Goal: Task Accomplishment & Management: Manage account settings

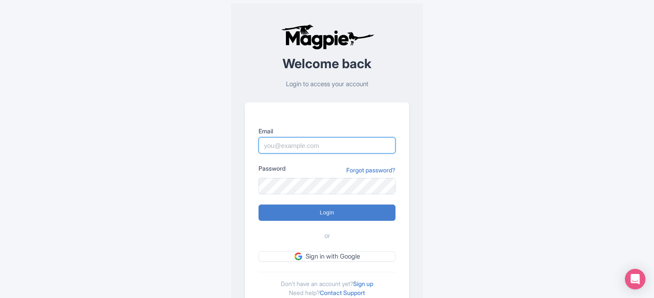
click at [297, 149] on input "Email" at bounding box center [327, 145] width 137 height 16
type input "benjim@mild2wildrafting.com"
type input "Logging in..."
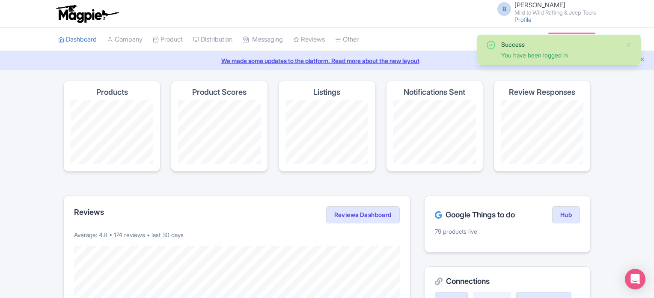
scroll to position [5, 0]
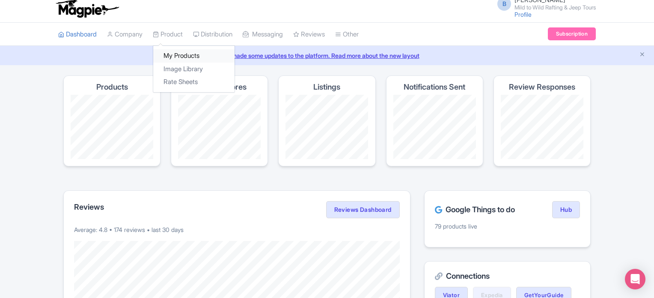
click at [180, 51] on link "My Products" at bounding box center [193, 55] width 81 height 13
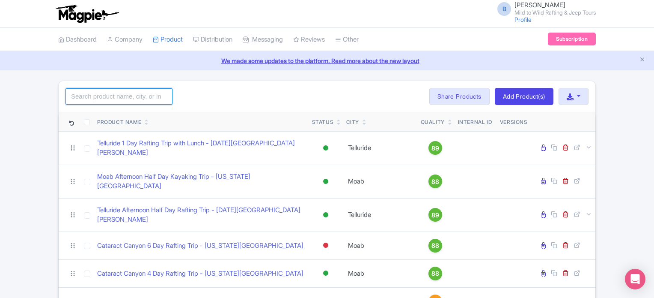
click at [119, 98] on input "search" at bounding box center [119, 96] width 107 height 16
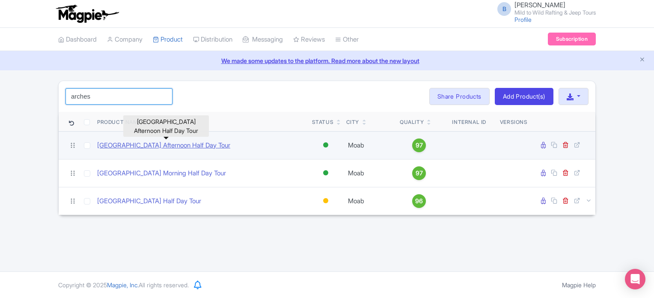
type input "arches"
click at [152, 143] on link "[GEOGRAPHIC_DATA] Afternoon Half Day Tour" at bounding box center [163, 145] width 133 height 10
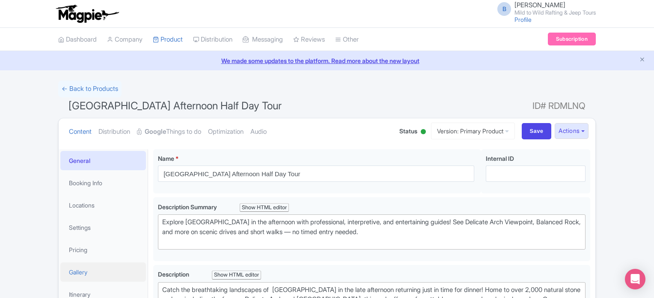
click at [82, 272] on link "Gallery" at bounding box center [103, 271] width 86 height 19
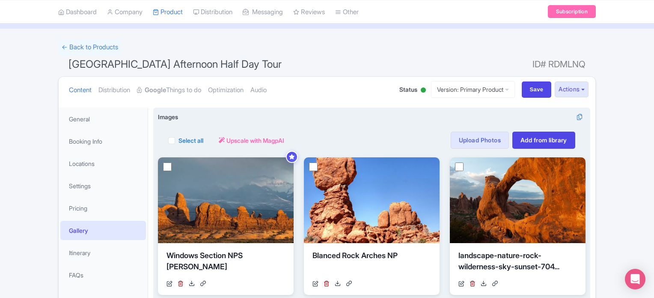
scroll to position [33, 0]
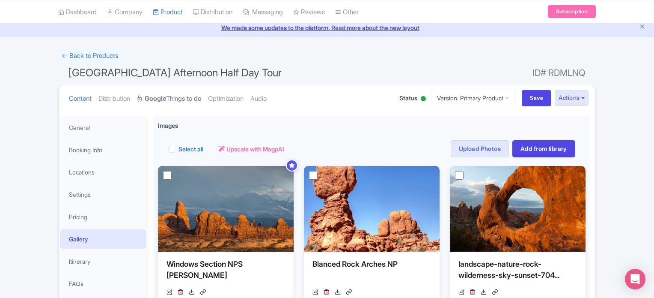
click at [187, 101] on link "Google Things to do" at bounding box center [169, 98] width 64 height 27
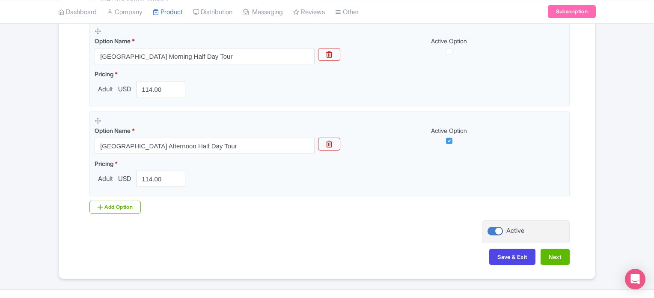
scroll to position [301, 0]
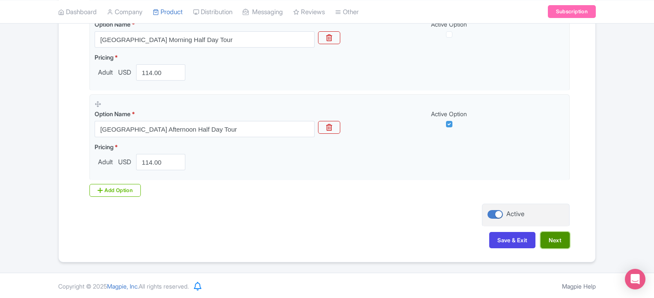
click at [547, 236] on button "Next" at bounding box center [555, 240] width 29 height 16
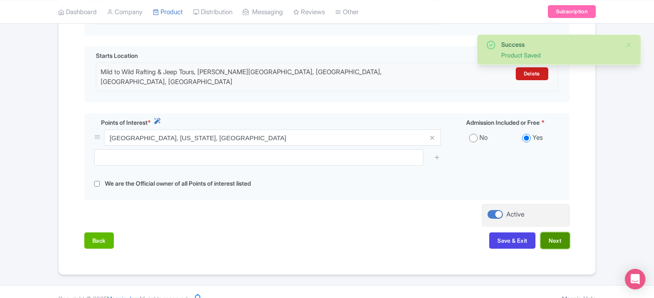
click at [562, 232] on button "Next" at bounding box center [555, 240] width 29 height 16
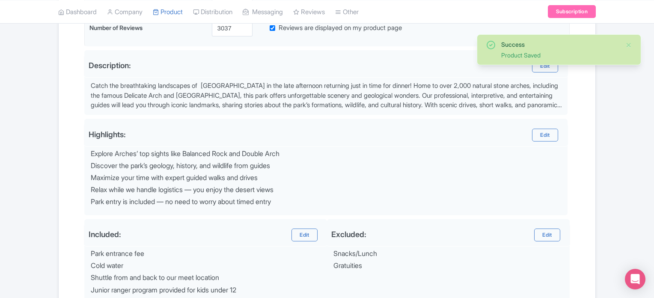
scroll to position [369, 0]
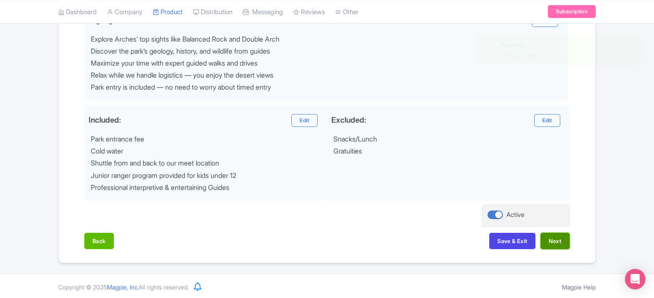
click at [556, 234] on button "Next" at bounding box center [555, 241] width 29 height 16
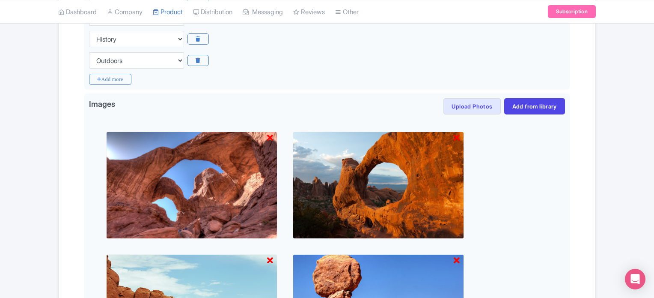
scroll to position [352, 0]
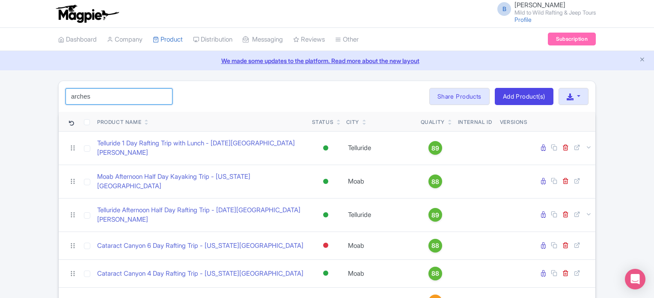
click at [137, 98] on input "arches" at bounding box center [119, 96] width 107 height 16
click button "Search" at bounding box center [0, 0] width 0 height 0
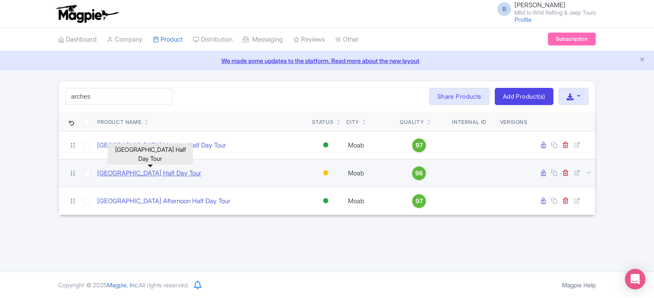
click at [156, 169] on link "[GEOGRAPHIC_DATA] Half Day Tour" at bounding box center [149, 173] width 104 height 10
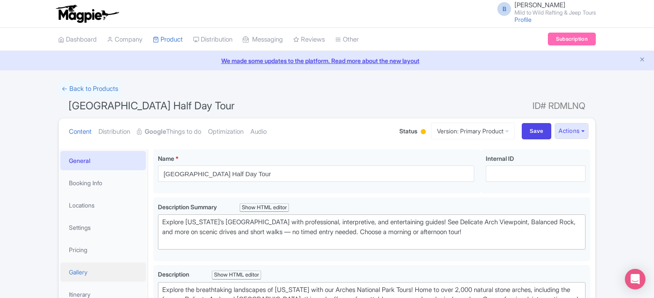
click at [88, 265] on link "Gallery" at bounding box center [103, 271] width 86 height 19
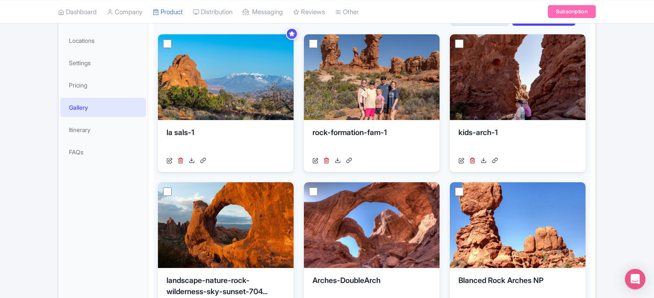
scroll to position [162, 0]
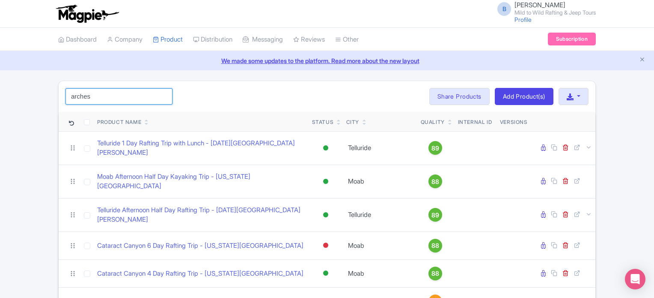
click at [123, 90] on input "arches" at bounding box center [119, 96] width 107 height 16
click button "Search" at bounding box center [0, 0] width 0 height 0
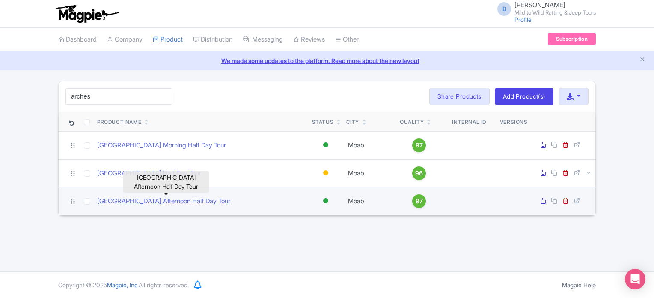
click at [174, 196] on link "[GEOGRAPHIC_DATA] Afternoon Half Day Tour" at bounding box center [163, 201] width 133 height 10
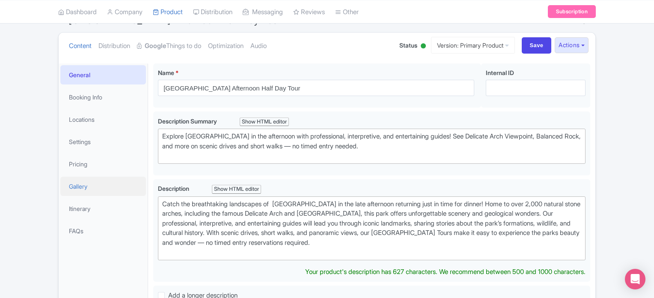
click at [94, 186] on link "Gallery" at bounding box center [103, 185] width 86 height 19
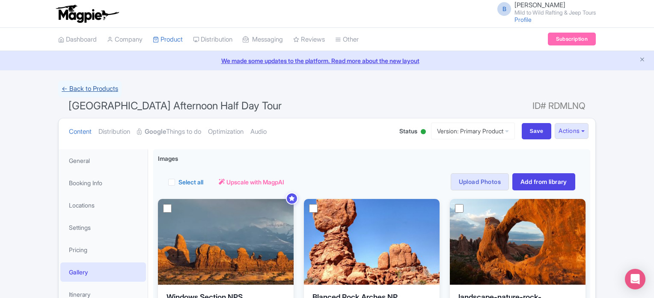
click at [70, 86] on link "← Back to Products" at bounding box center [89, 89] width 63 height 17
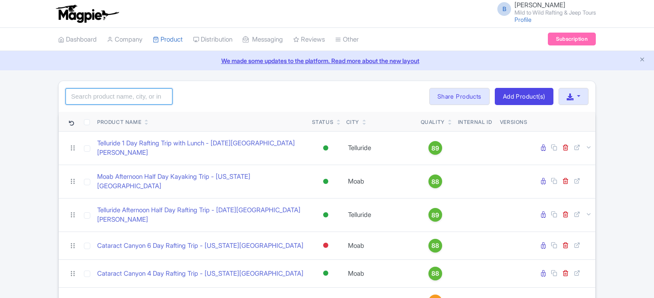
click at [134, 94] on input "search" at bounding box center [119, 96] width 107 height 16
type input "arches"
click button "Search" at bounding box center [0, 0] width 0 height 0
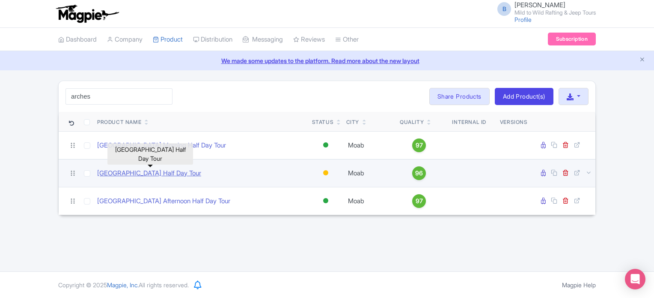
click at [157, 171] on link "[GEOGRAPHIC_DATA] Half Day Tour" at bounding box center [149, 173] width 104 height 10
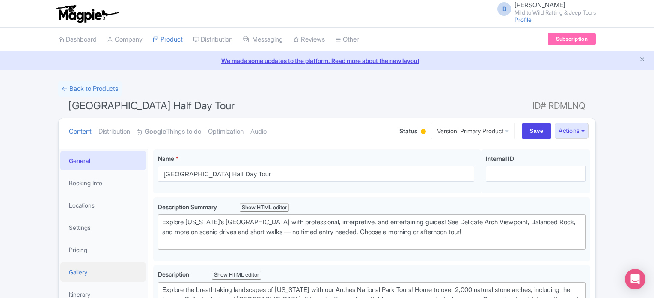
click at [96, 275] on link "Gallery" at bounding box center [103, 271] width 86 height 19
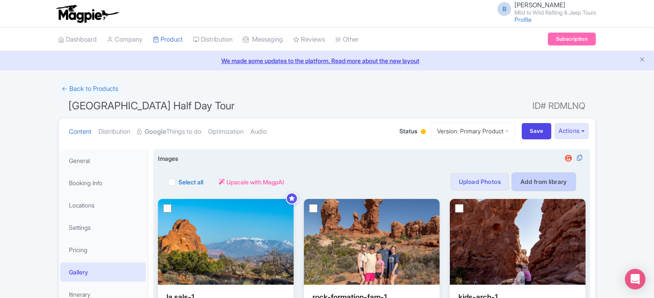
click at [538, 182] on link "Add from library" at bounding box center [544, 181] width 63 height 17
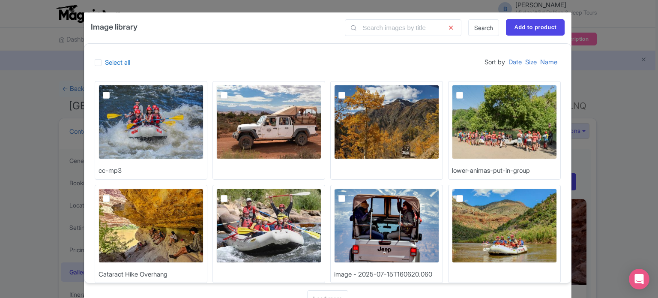
click at [618, 109] on div "Image library Search Add to product Select all Sort by Date Size Name cc-mp3 lo…" at bounding box center [329, 149] width 658 height 298
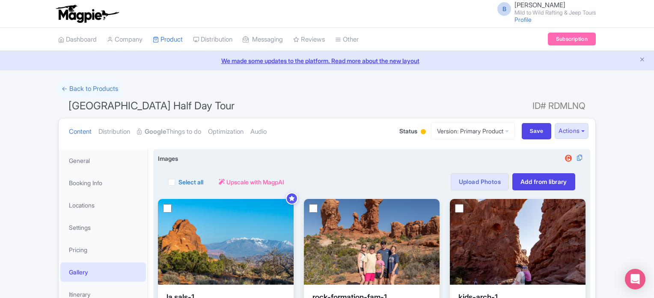
click at [399, 165] on div "Select all Actions Remove from product Delete Download Export Upscale with Magp…" at bounding box center [372, 176] width 428 height 27
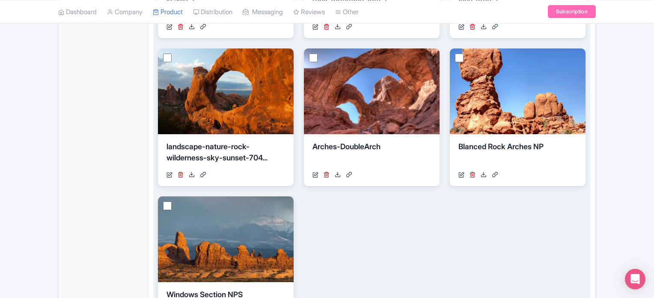
scroll to position [300, 0]
